Goal: Check status: Check status

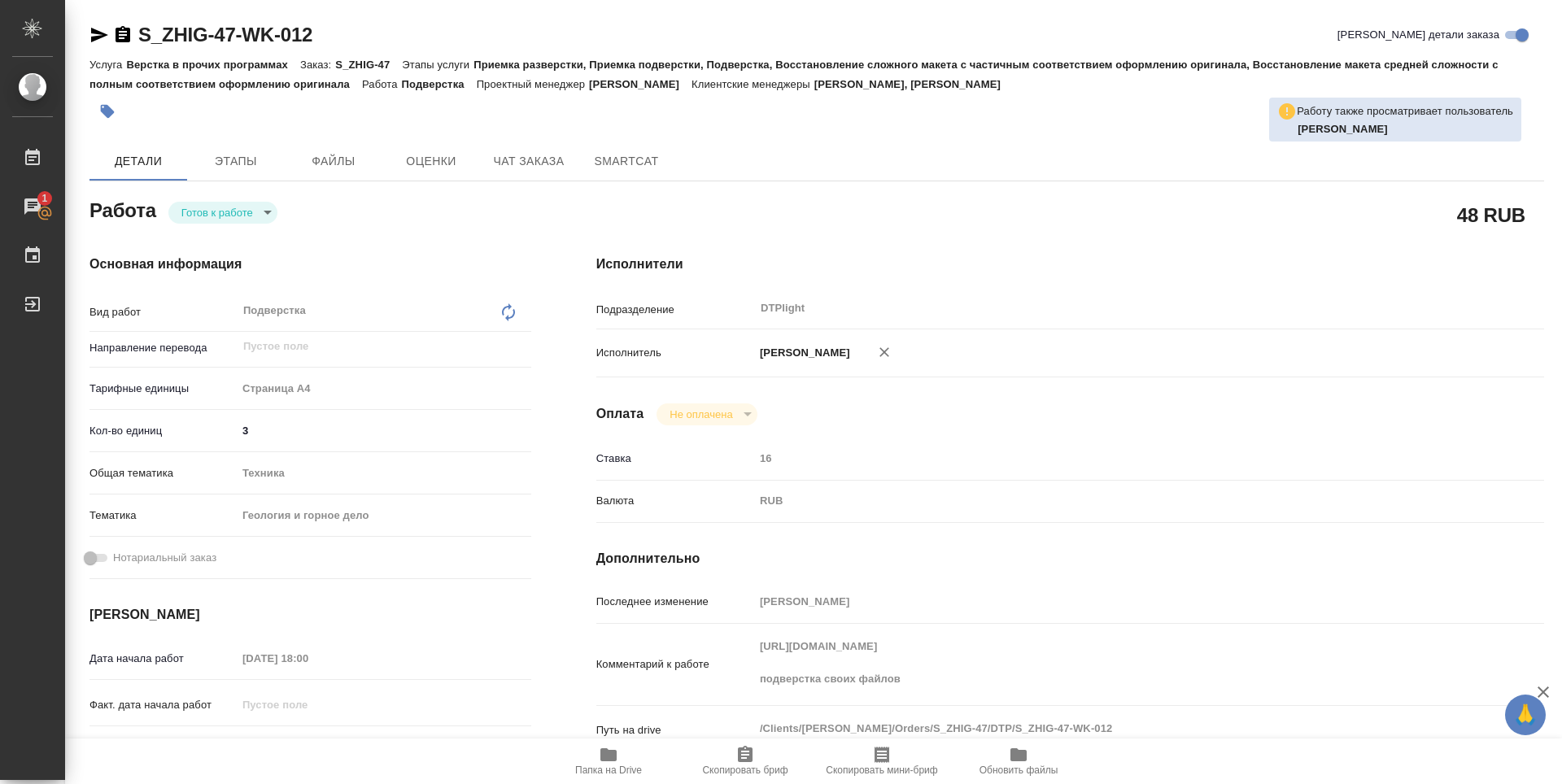
type textarea "x"
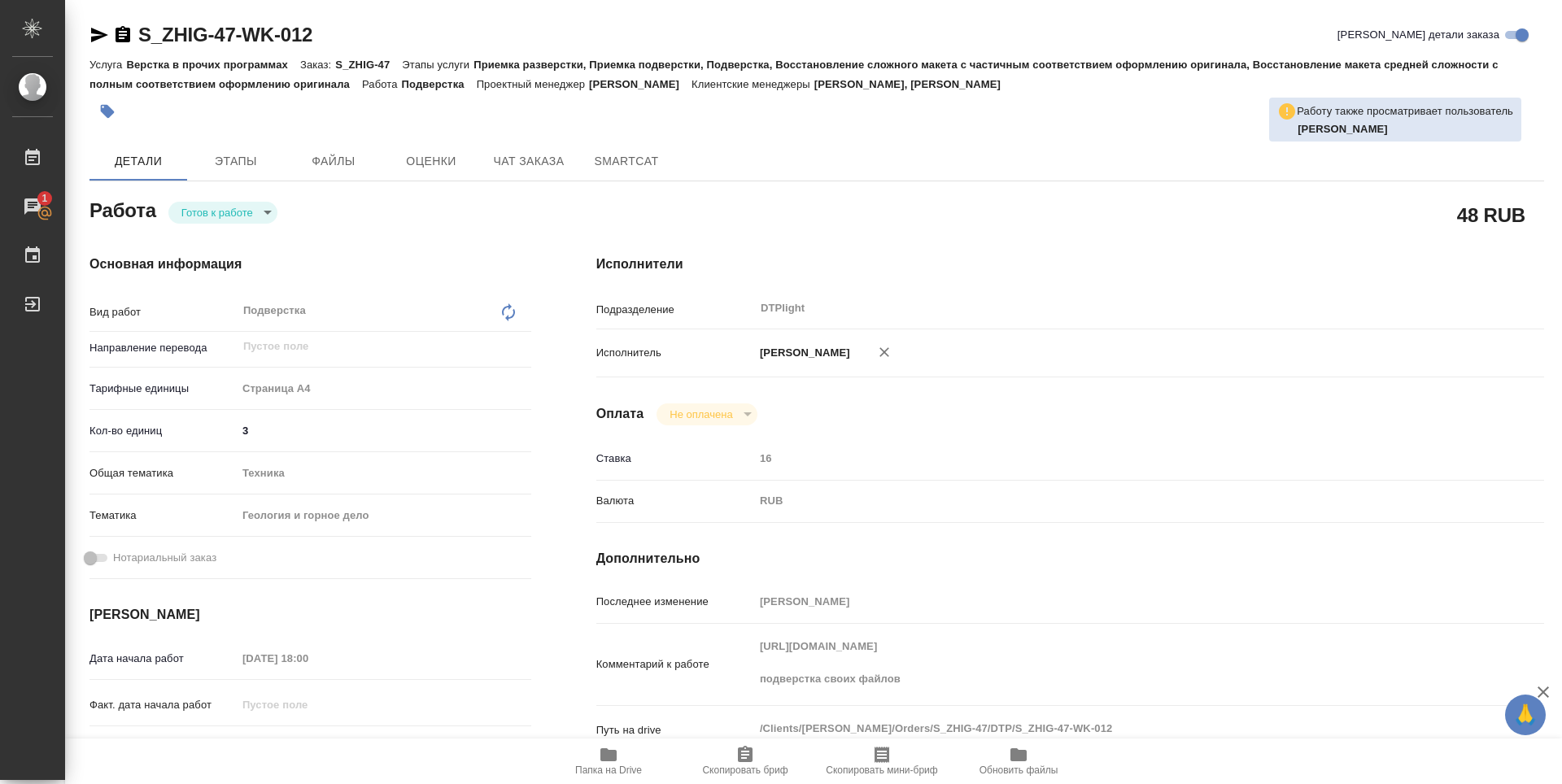
type textarea "x"
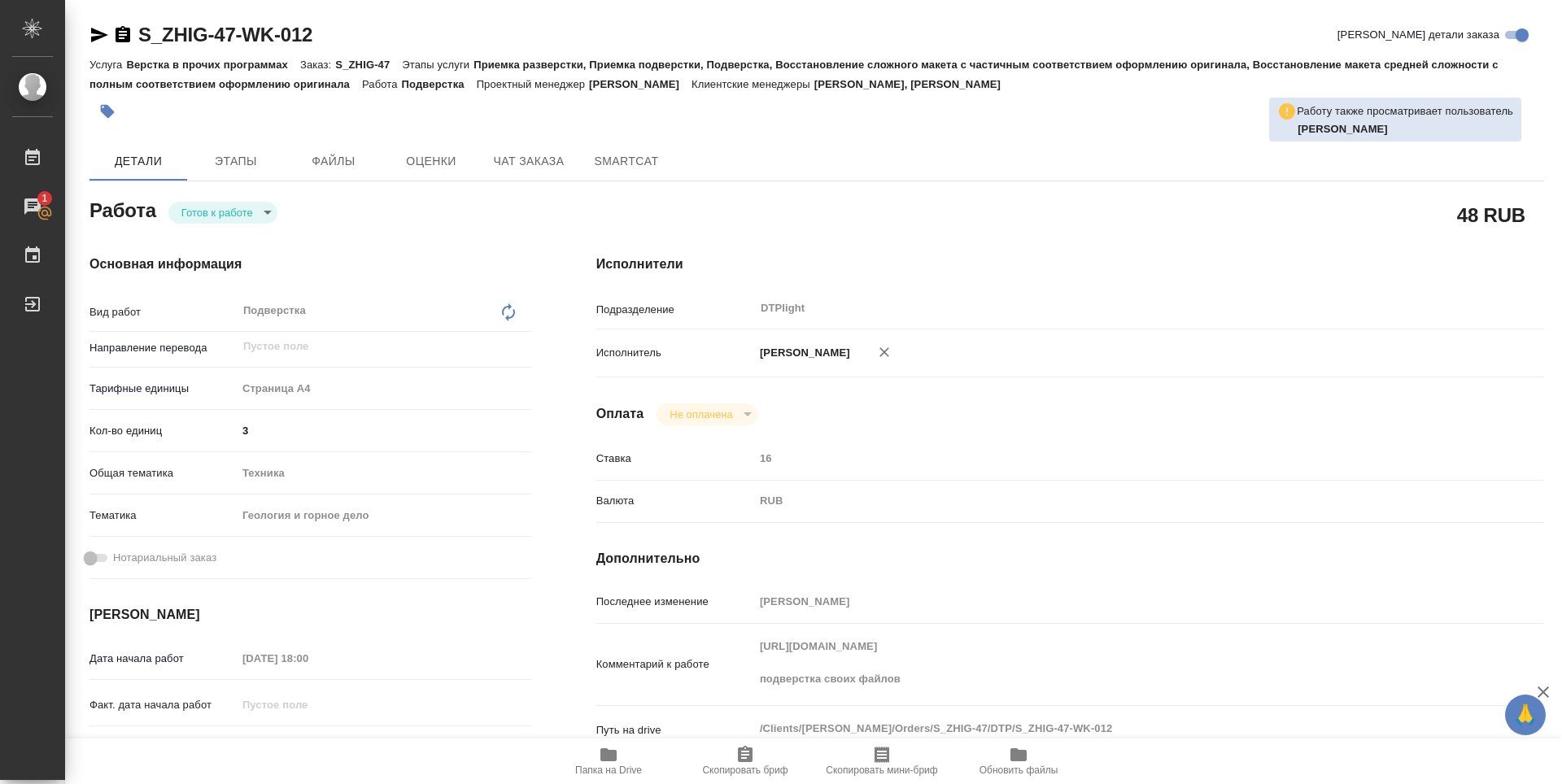
type textarea "x"
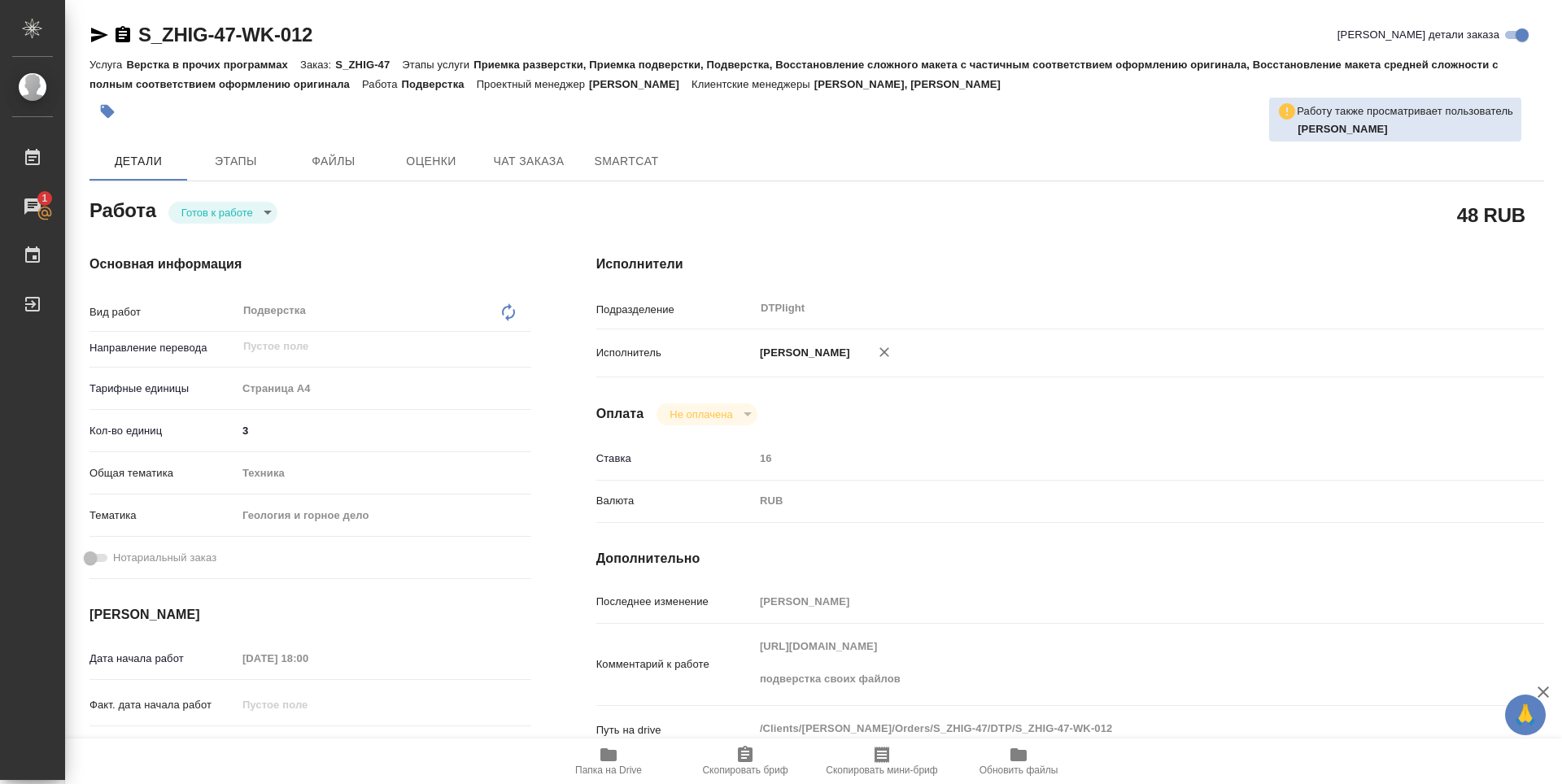
type textarea "x"
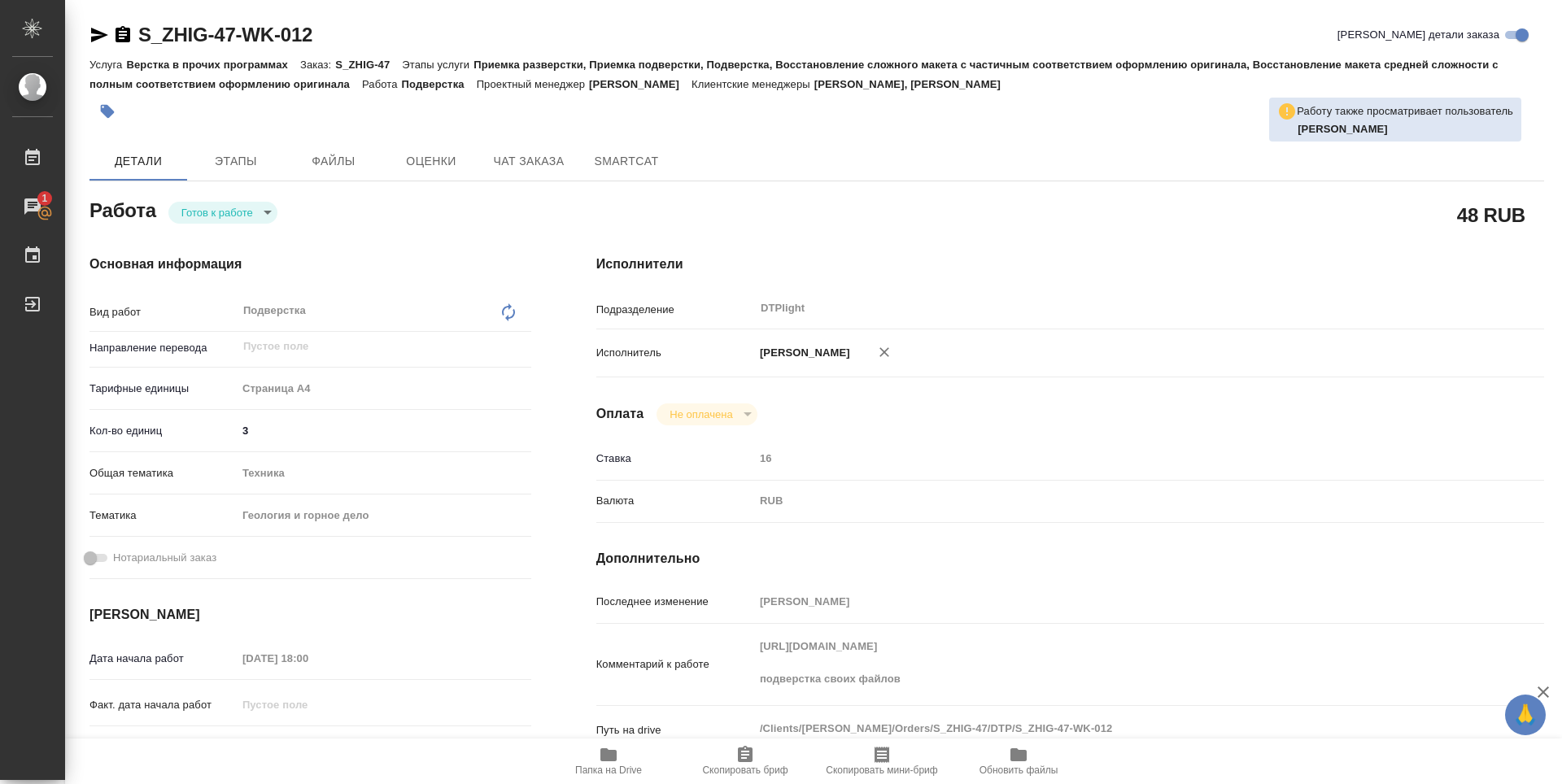
type textarea "x"
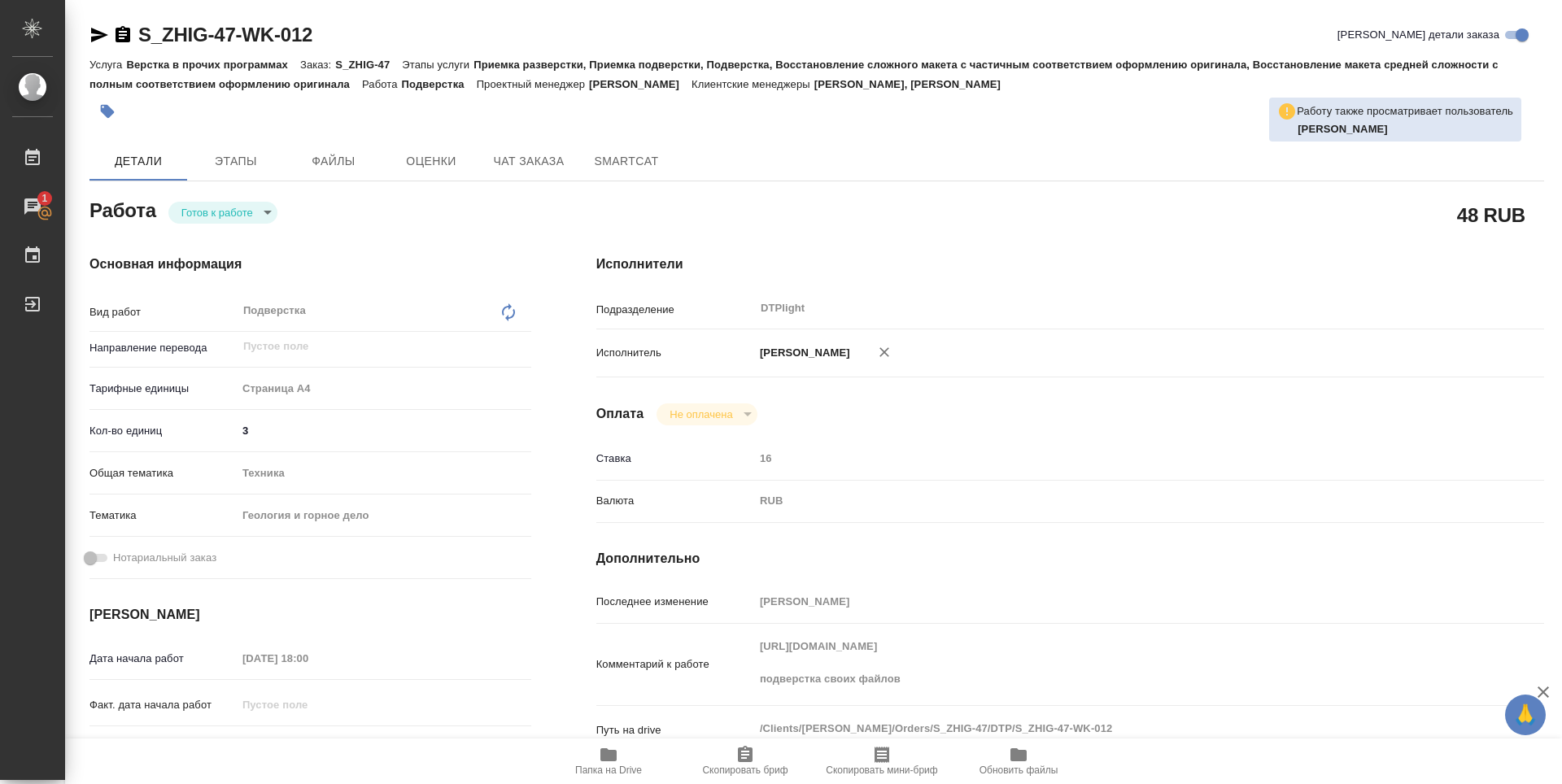
type textarea "x"
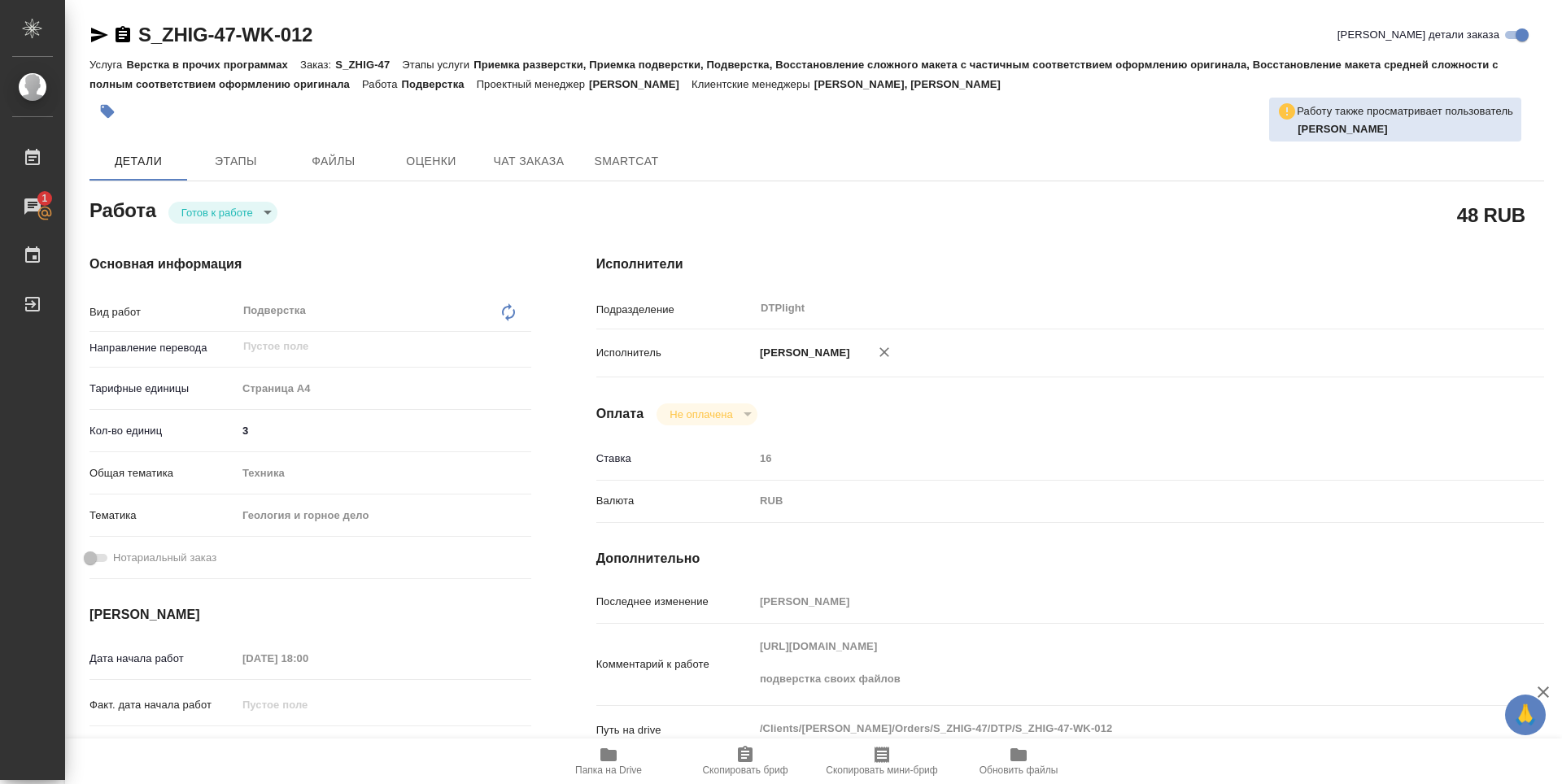
type textarea "x"
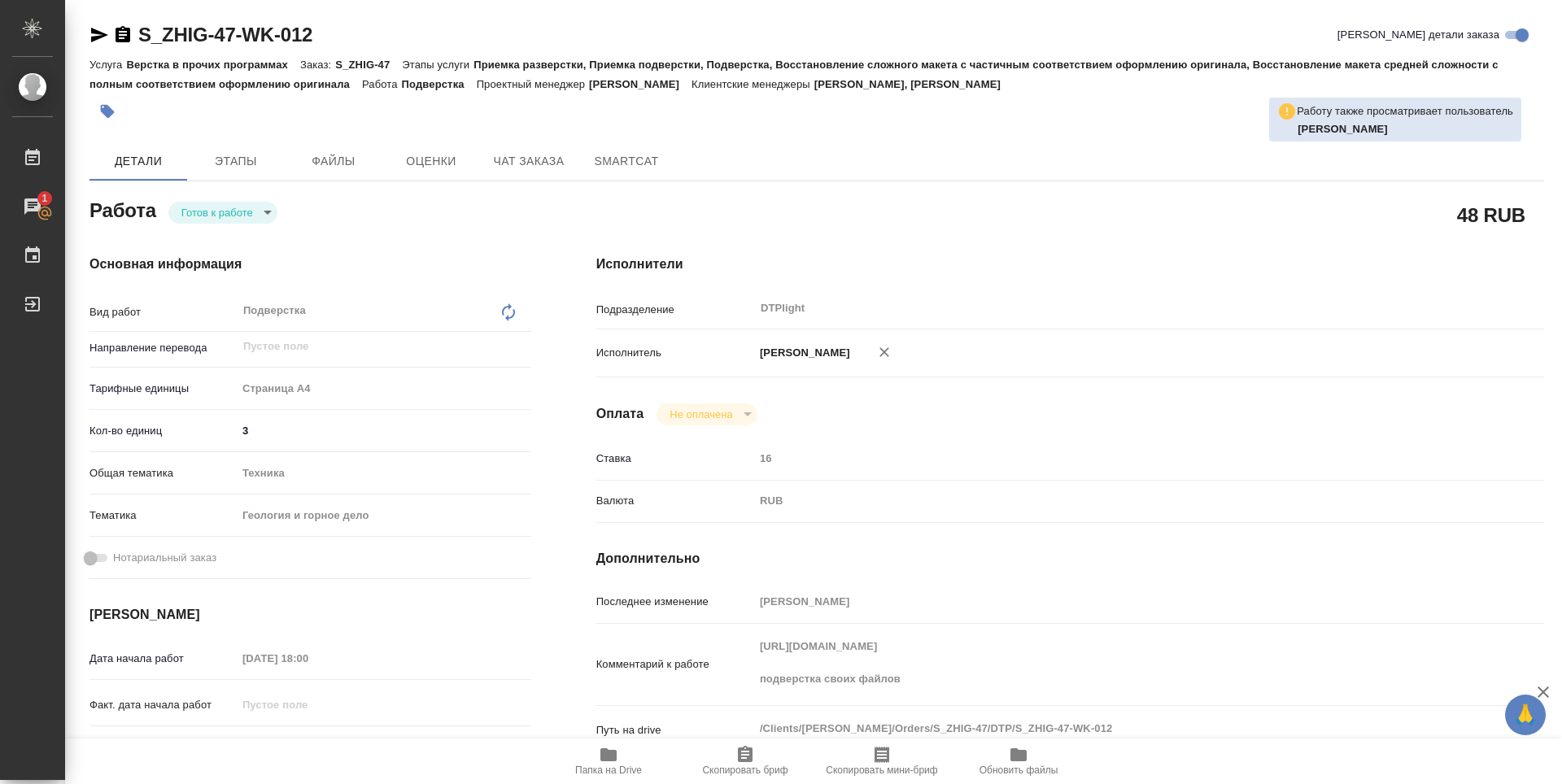
type textarea "x"
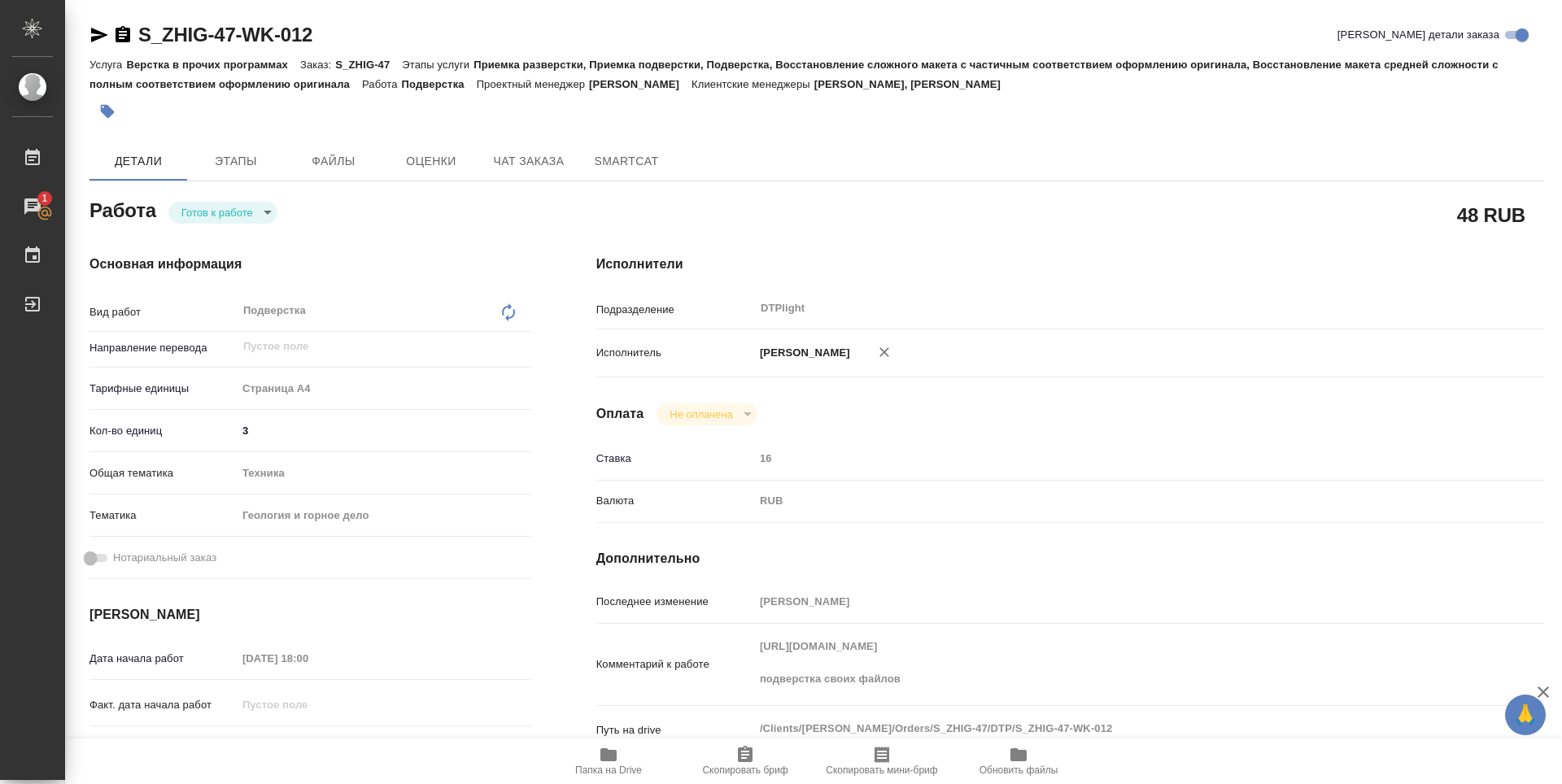
click at [609, 754] on icon "button" at bounding box center [609, 754] width 16 height 13
click at [228, 217] on body "🙏 .cls-1 fill:#fff; AWATERA Zubakova Viktoriya Работы 1 Чаты График Выйти S_ZHI…" at bounding box center [781, 392] width 1562 height 784
click at [220, 111] on button "В работе" at bounding box center [203, 102] width 46 height 18
type textarea "x"
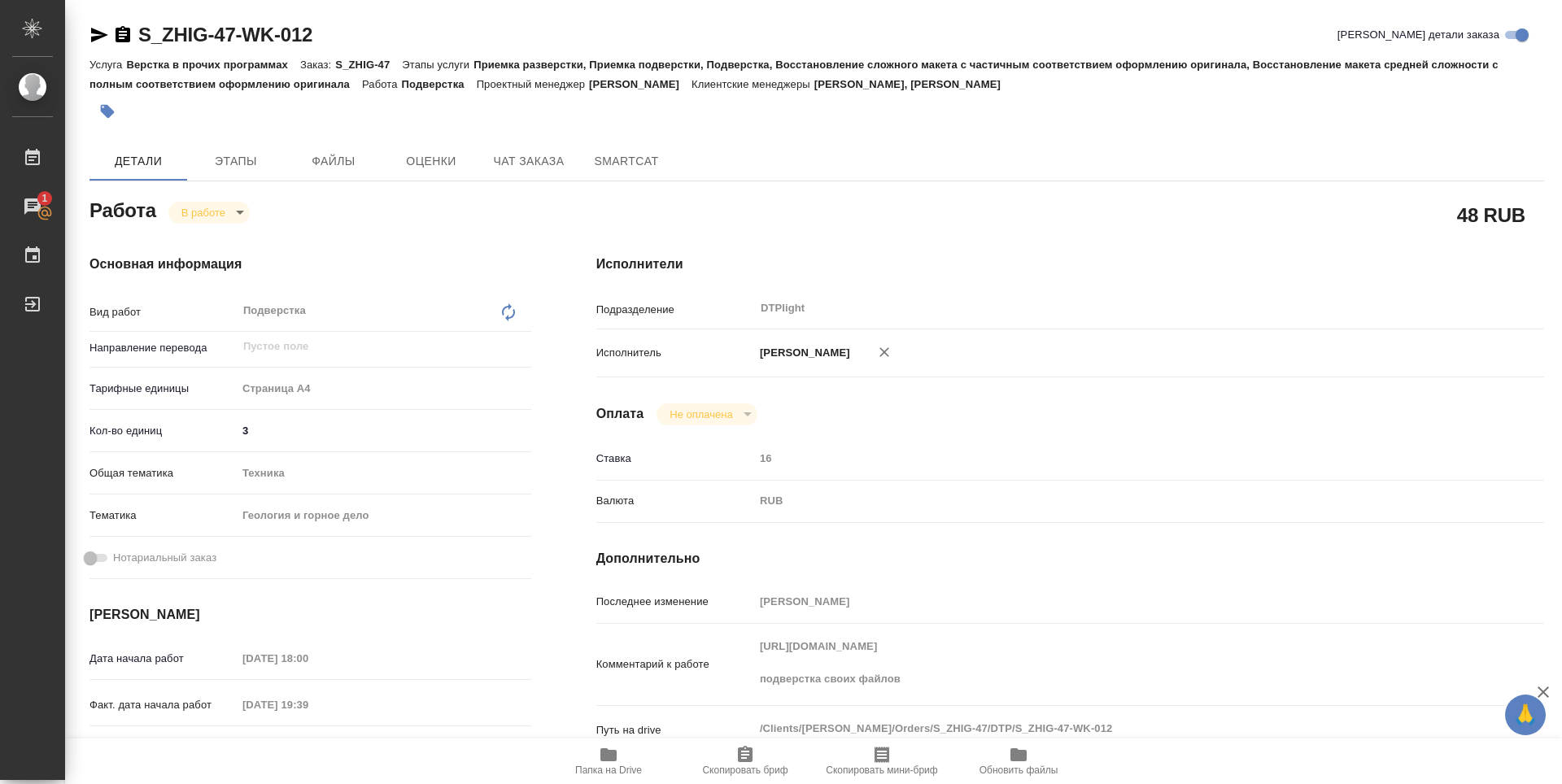
type textarea "x"
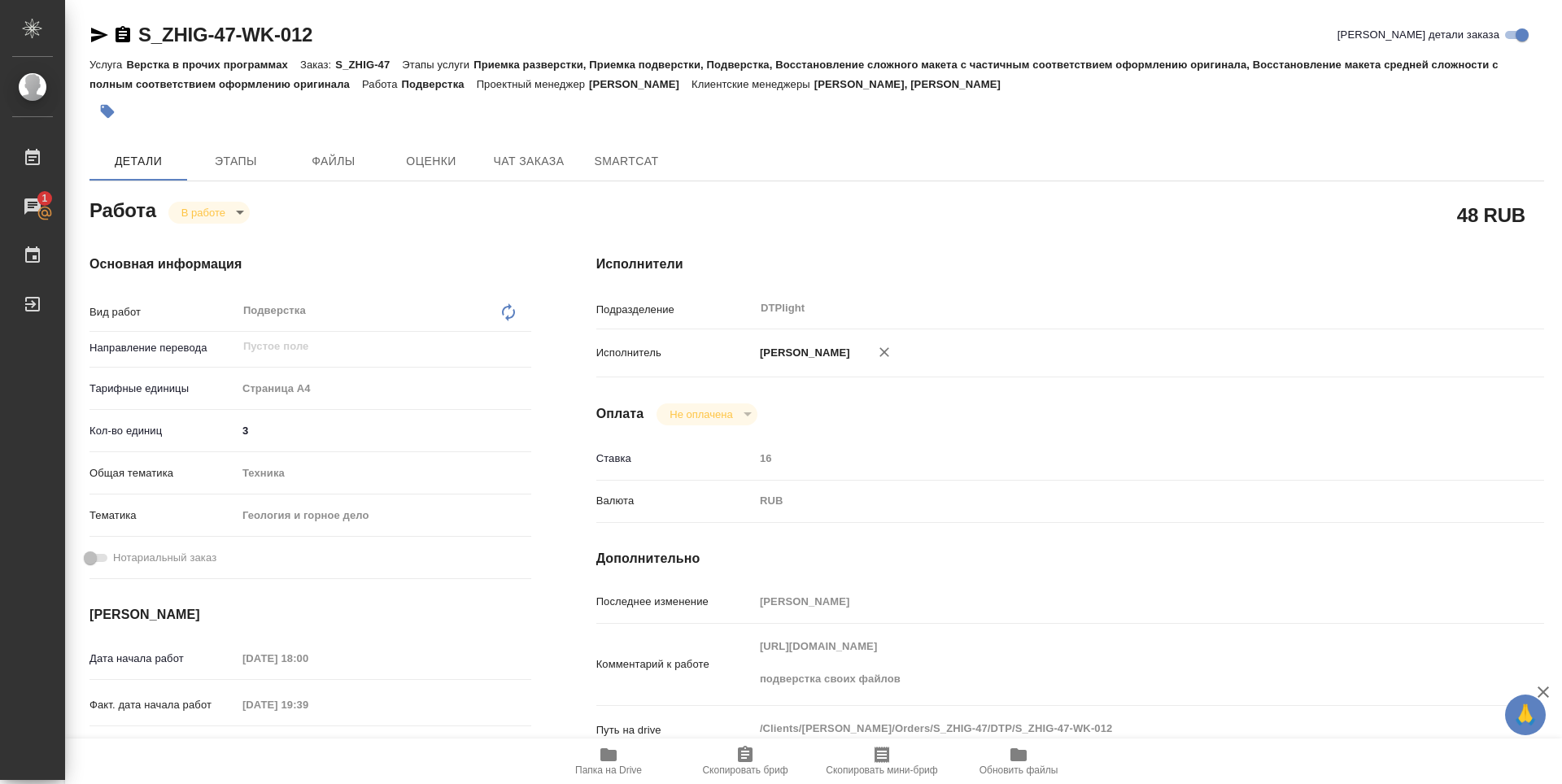
type textarea "x"
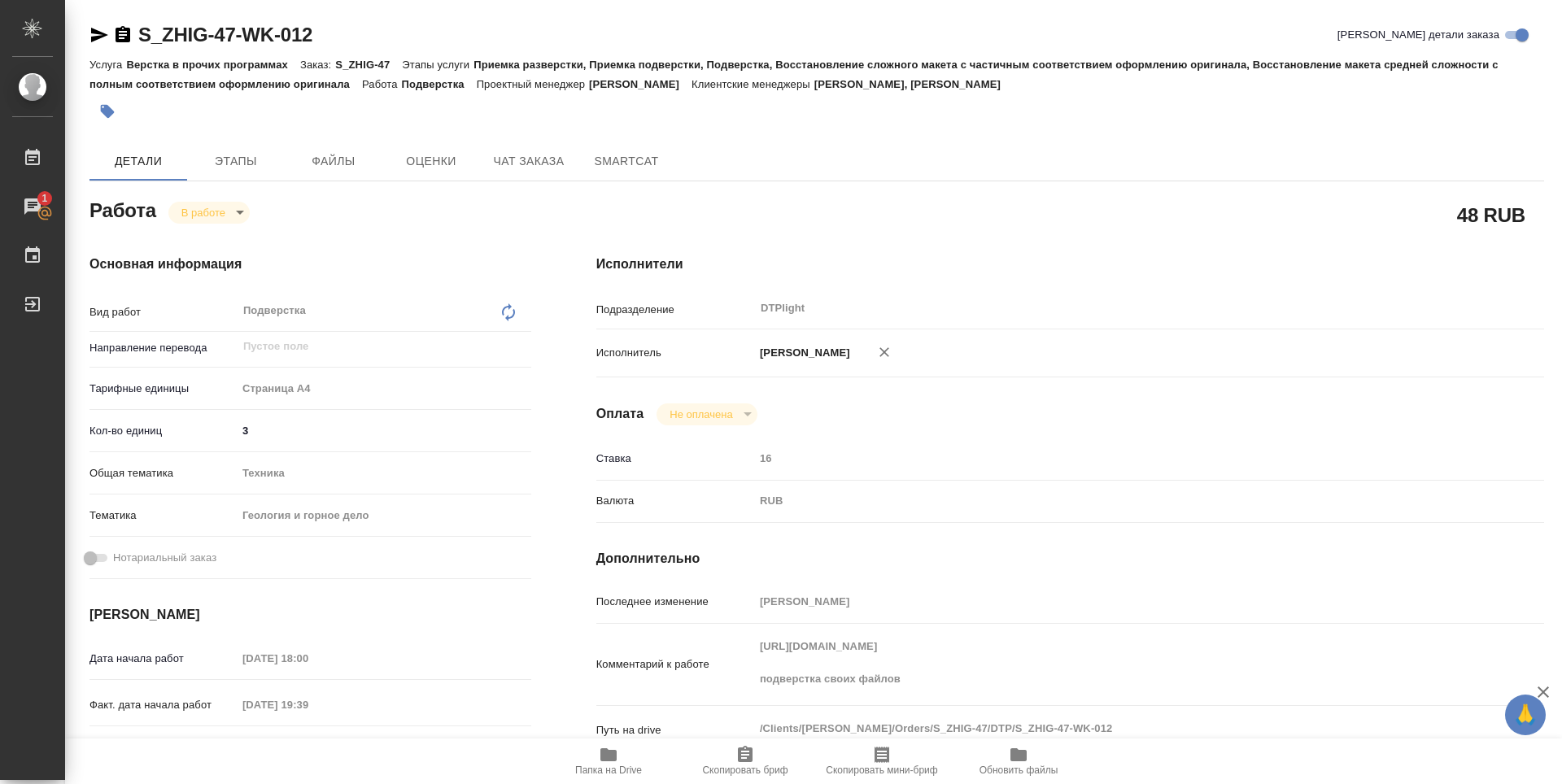
type textarea "x"
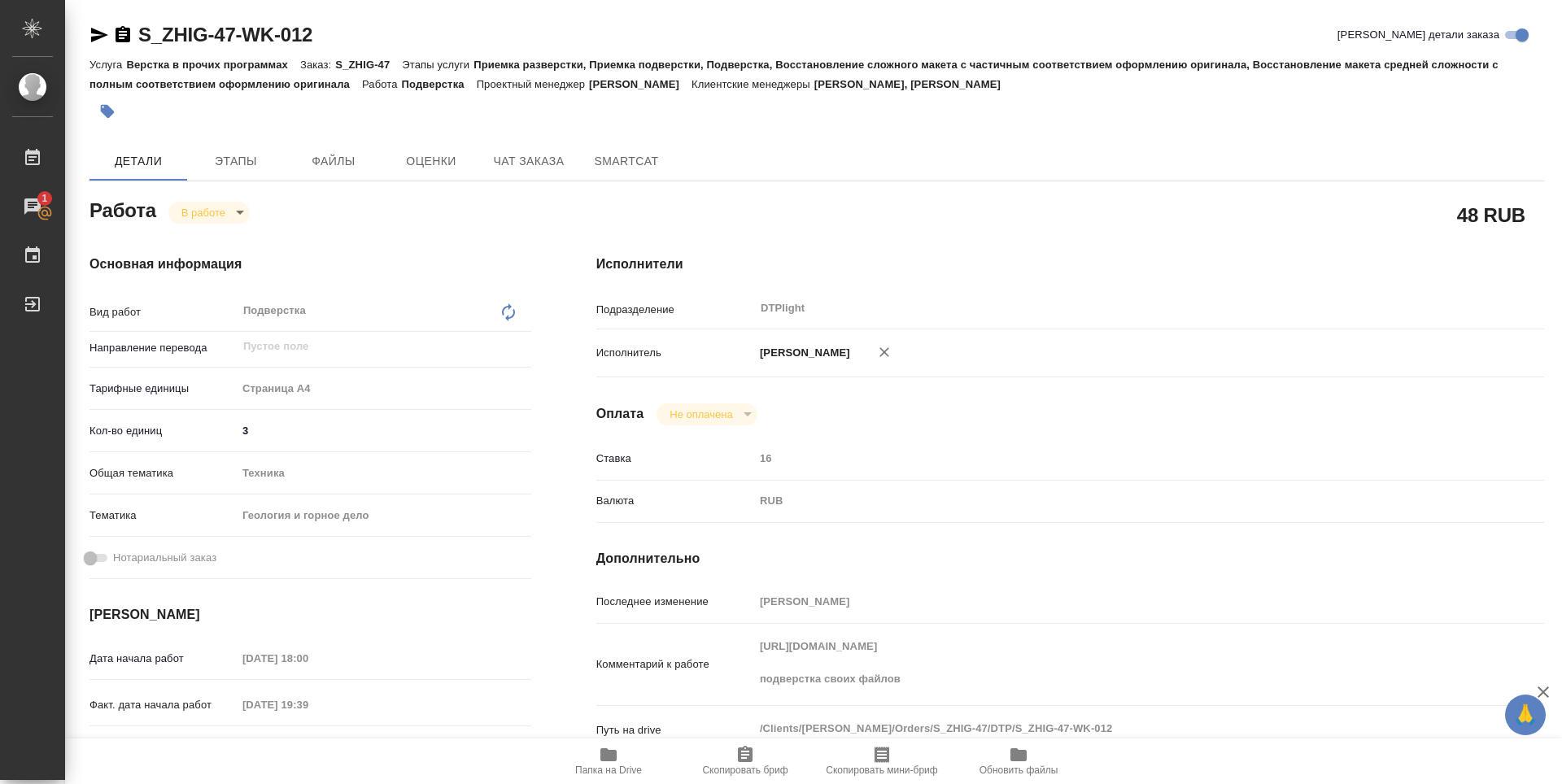
type textarea "x"
drag, startPoint x: 357, startPoint y: 30, endPoint x: 128, endPoint y: 33, distance: 229.0
click at [128, 33] on div "S_ZHIG-47-WK-012 Кратко детали заказа" at bounding box center [816, 34] width 1454 height 26
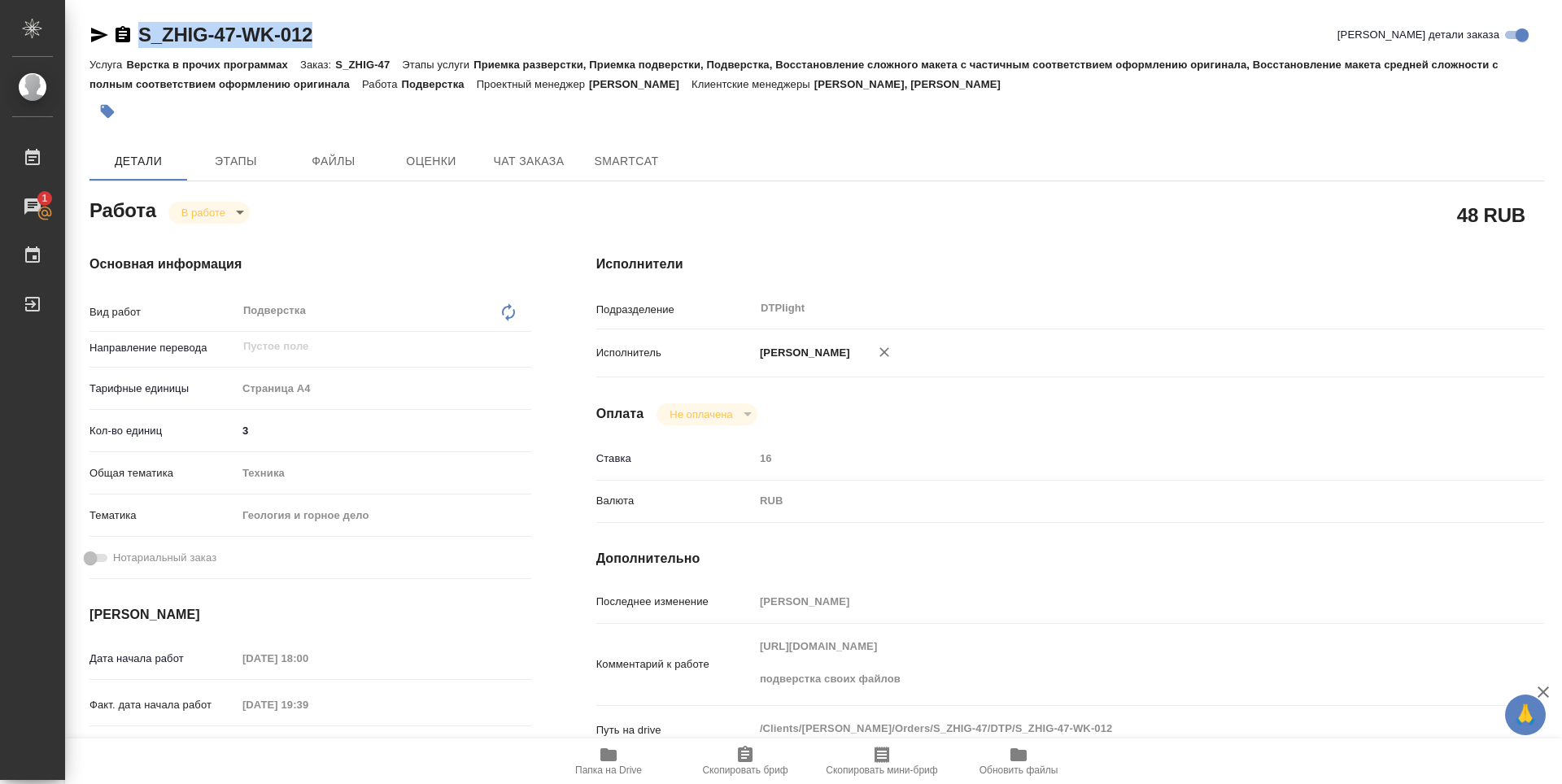
copy link "S_ZHIG-47-WK-012"
click at [610, 754] on icon "button" at bounding box center [609, 754] width 16 height 13
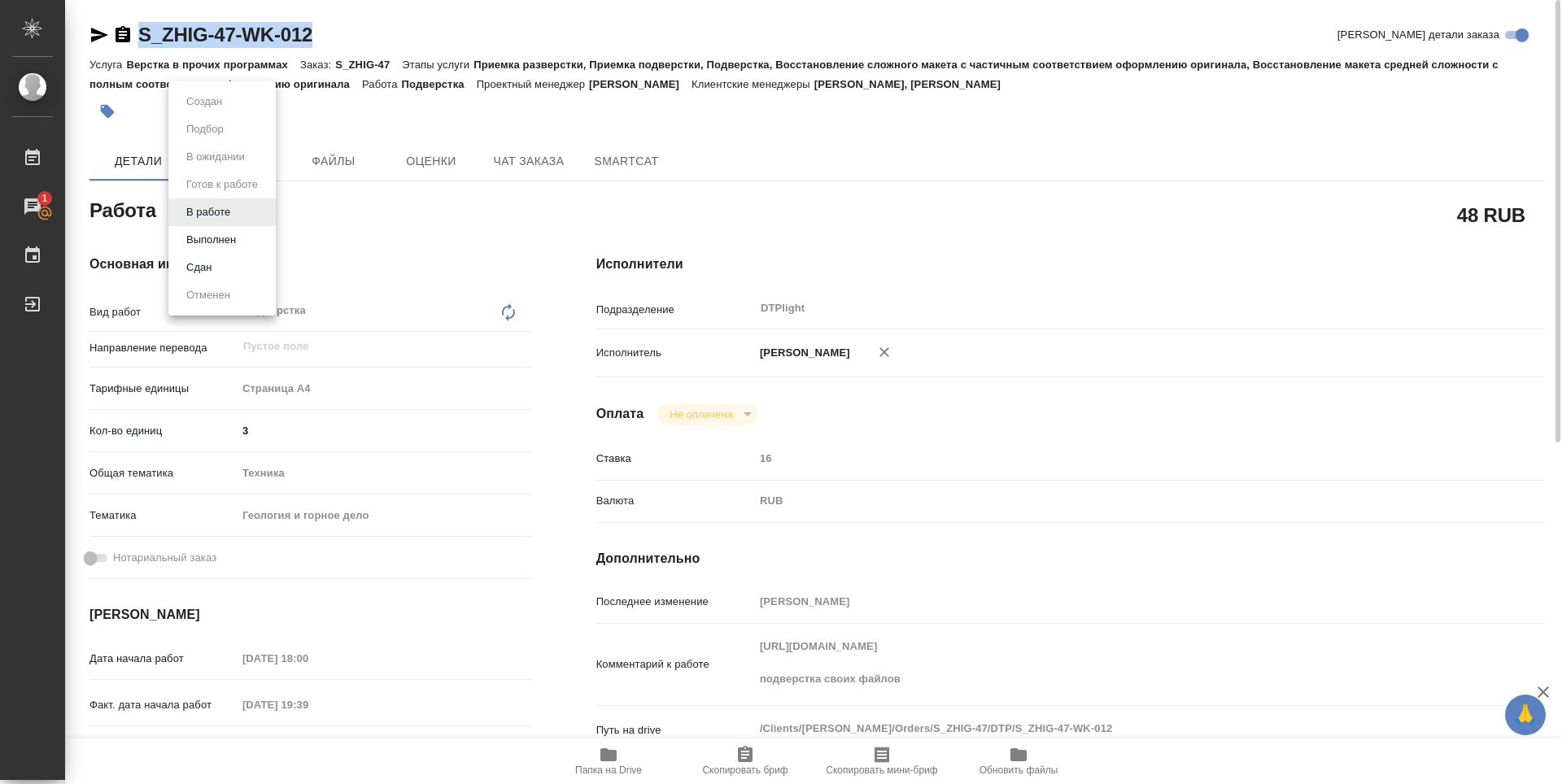
click at [230, 205] on body "🙏 .cls-1 fill:#fff; AWATERA Zubakova Viktoriya Работы 1 Чаты График Выйти S_ZHI…" at bounding box center [781, 392] width 1562 height 784
click at [218, 240] on button "Выполнен" at bounding box center [211, 240] width 59 height 18
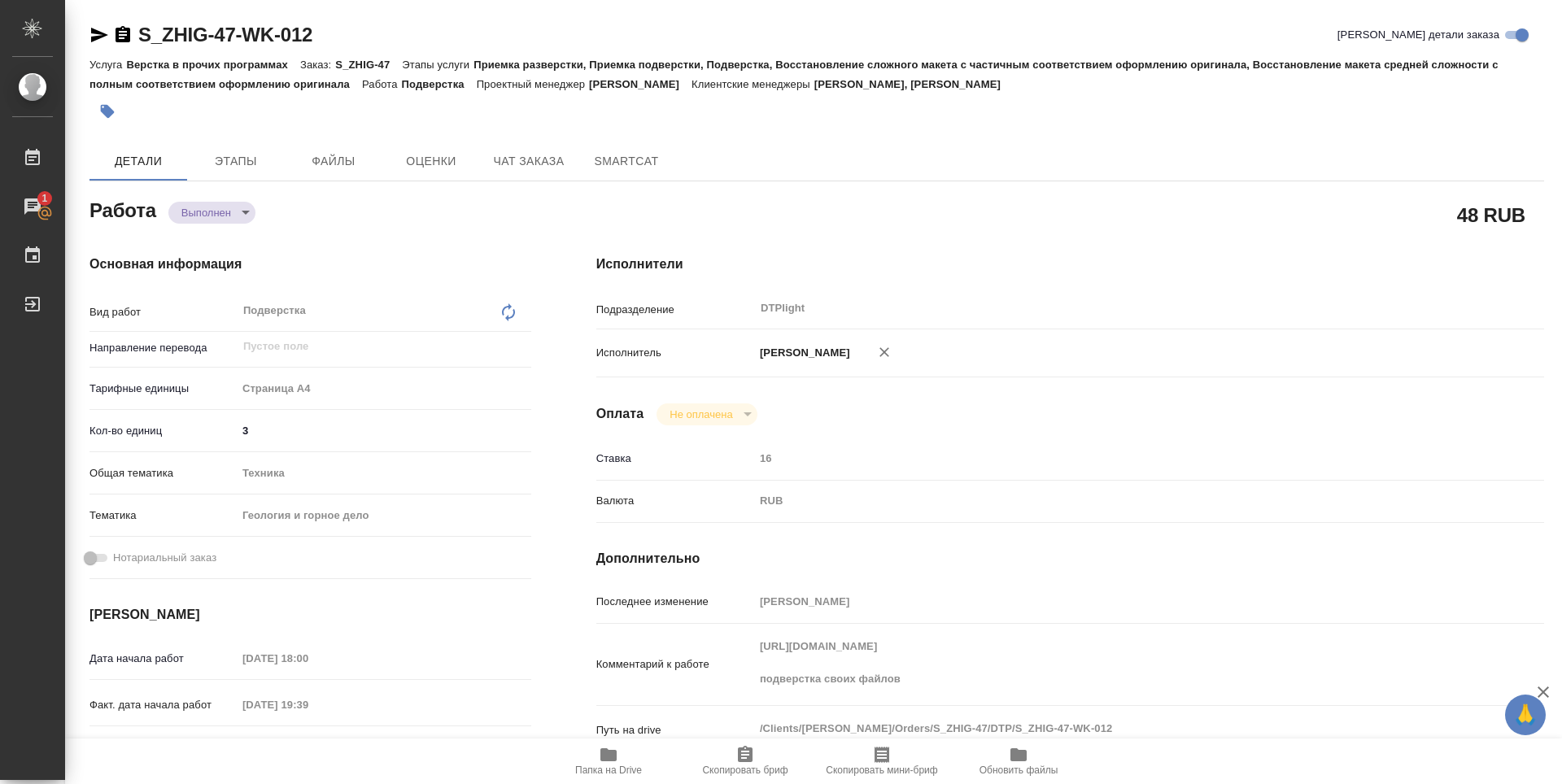
type textarea "x"
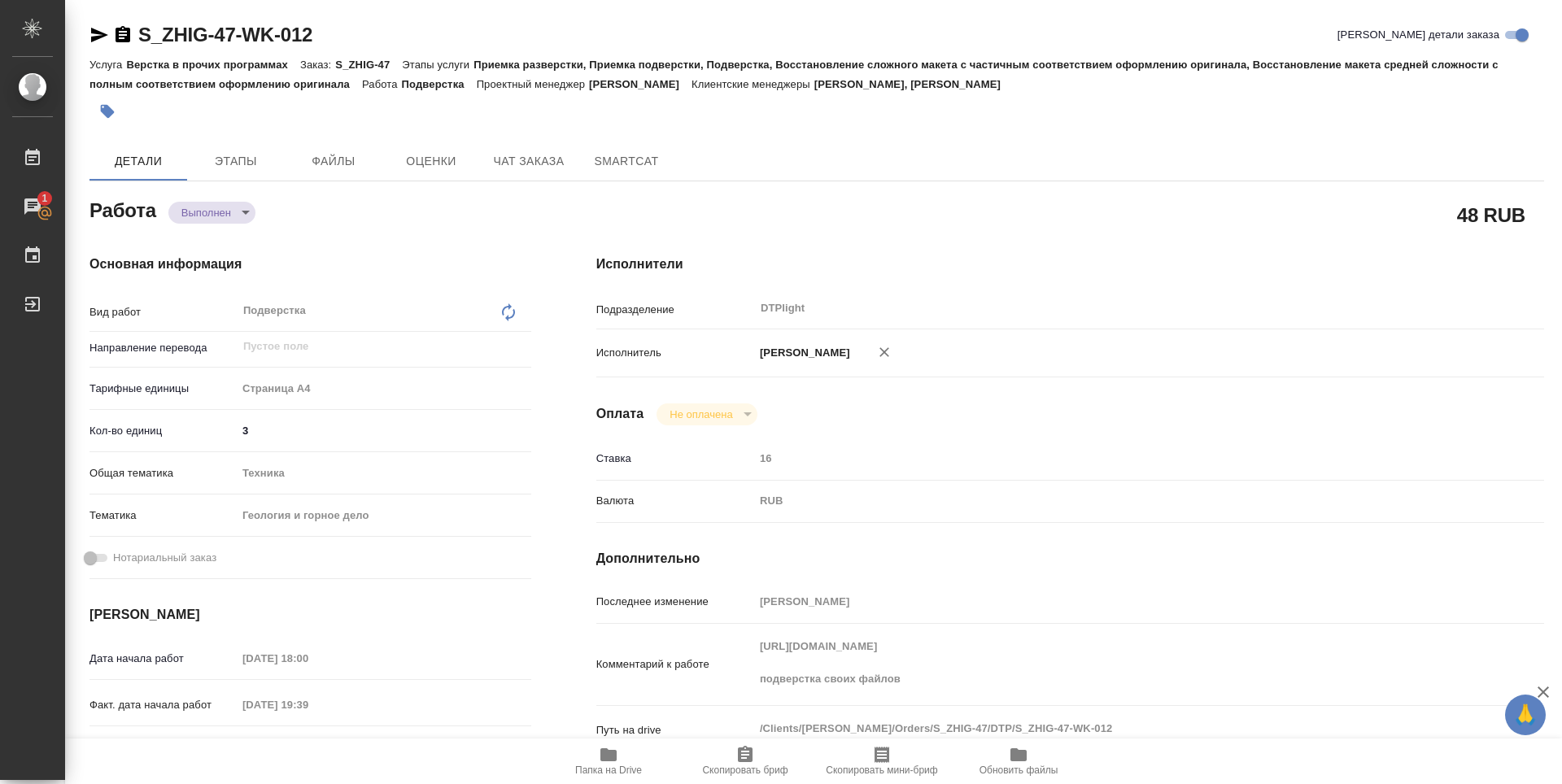
type textarea "x"
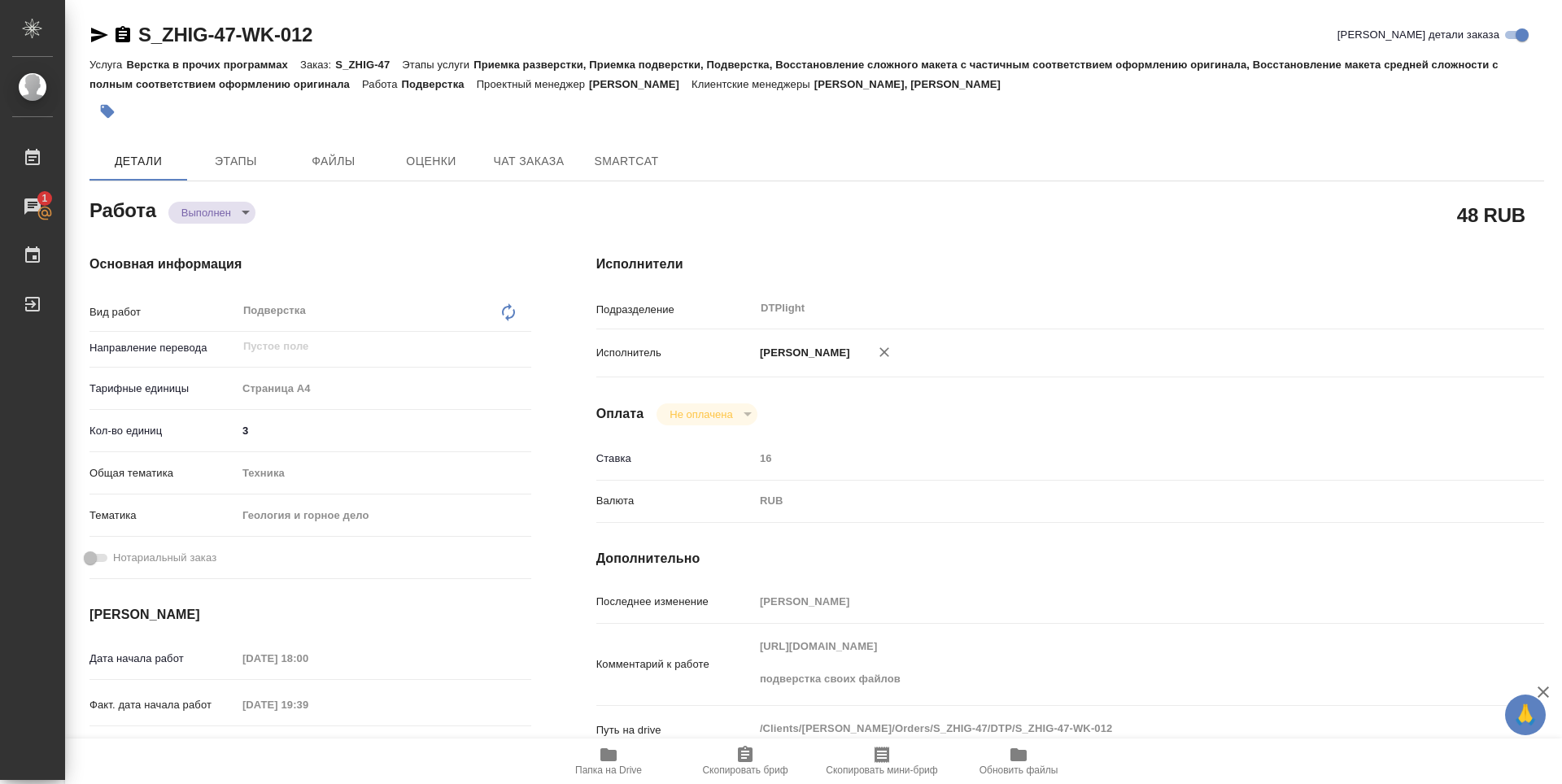
type textarea "x"
